Goal: Information Seeking & Learning: Check status

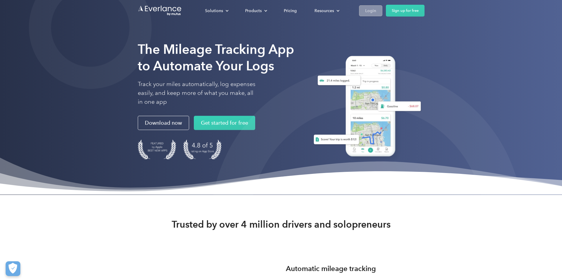
drag, startPoint x: 436, startPoint y: 9, endPoint x: 437, endPoint y: 5, distance: 3.5
click at [376, 8] on div "Login" at bounding box center [370, 10] width 11 height 7
click at [376, 11] on div "Login" at bounding box center [370, 10] width 11 height 7
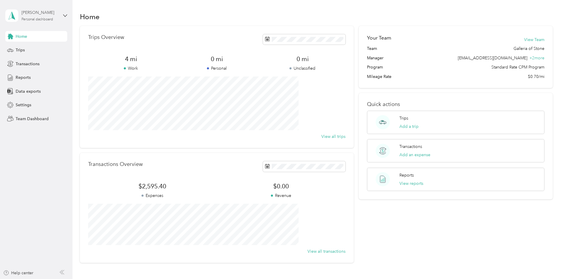
click at [40, 16] on div "[PERSON_NAME] Personal dashboard" at bounding box center [40, 15] width 37 height 12
click at [29, 47] on div "Team dashboard" at bounding box center [27, 48] width 32 height 6
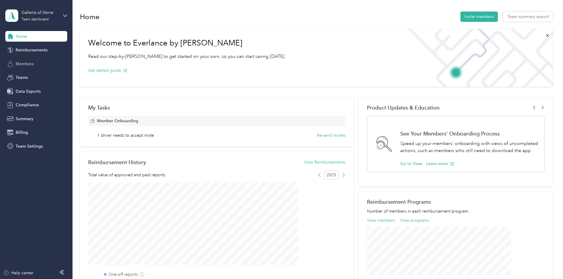
click at [26, 63] on span "Members" at bounding box center [25, 64] width 18 height 6
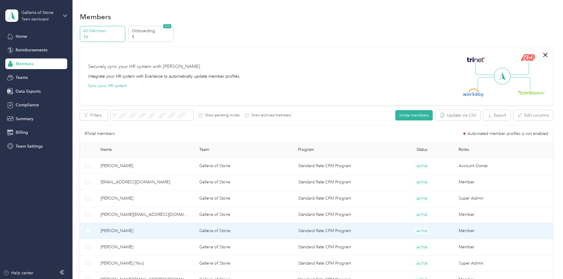
click at [159, 232] on span "[PERSON_NAME]" at bounding box center [145, 230] width 89 height 6
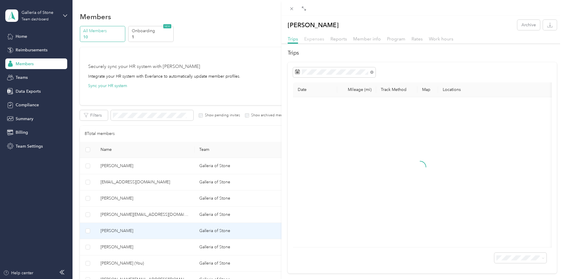
click at [311, 38] on span "Expenses" at bounding box center [314, 39] width 20 height 6
